Goal: Information Seeking & Learning: Find specific fact

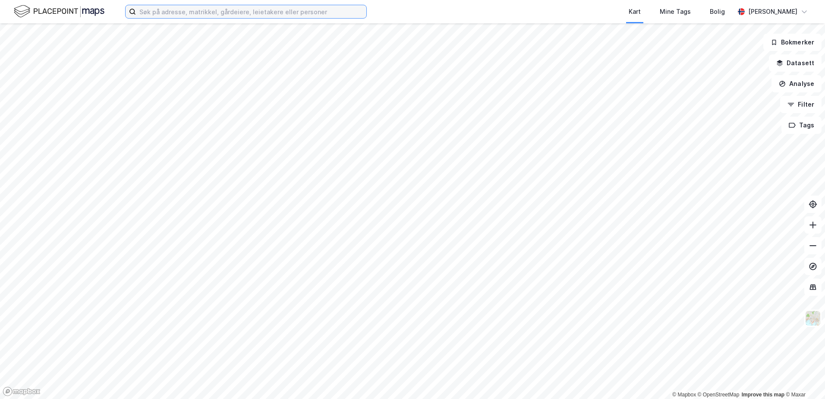
click at [241, 10] on input at bounding box center [251, 11] width 230 height 13
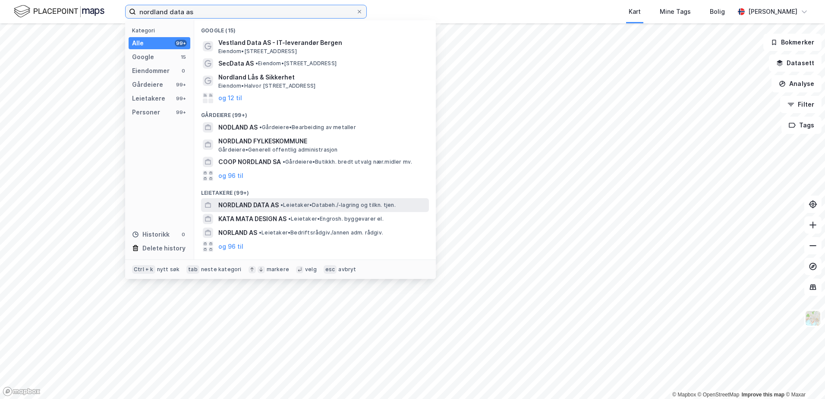
type input "nordland data as"
click at [295, 204] on span "• Leietaker • Databeh./-lagring og tilkn. tjen." at bounding box center [337, 204] width 115 height 7
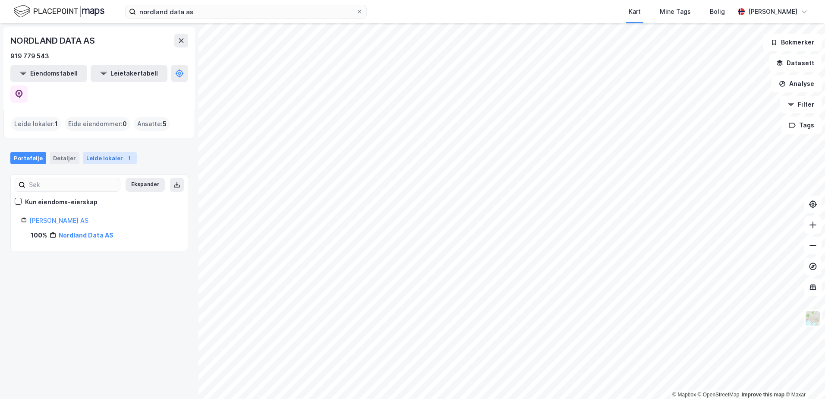
click at [108, 152] on div "Leide lokaler 1" at bounding box center [110, 158] width 54 height 12
